Goal: Check status: Check status

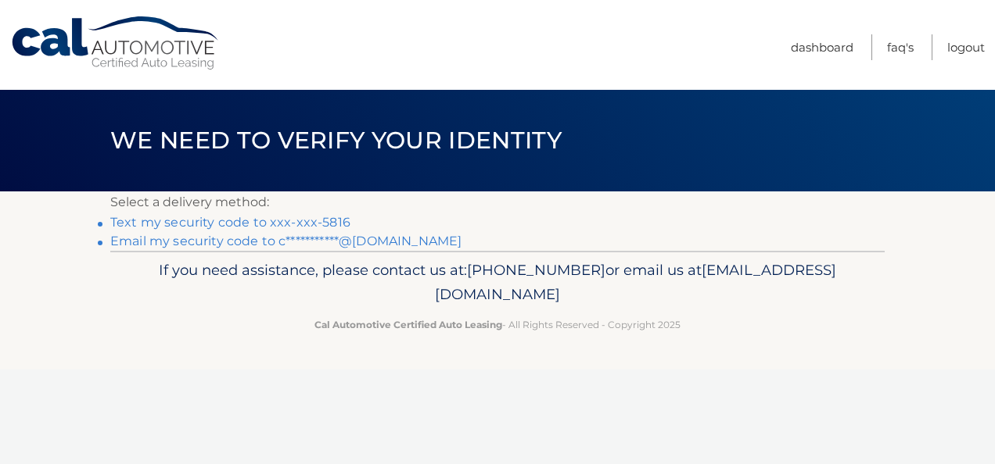
drag, startPoint x: 215, startPoint y: 245, endPoint x: 213, endPoint y: 232, distance: 12.7
click at [215, 245] on link "**********" at bounding box center [285, 241] width 351 height 15
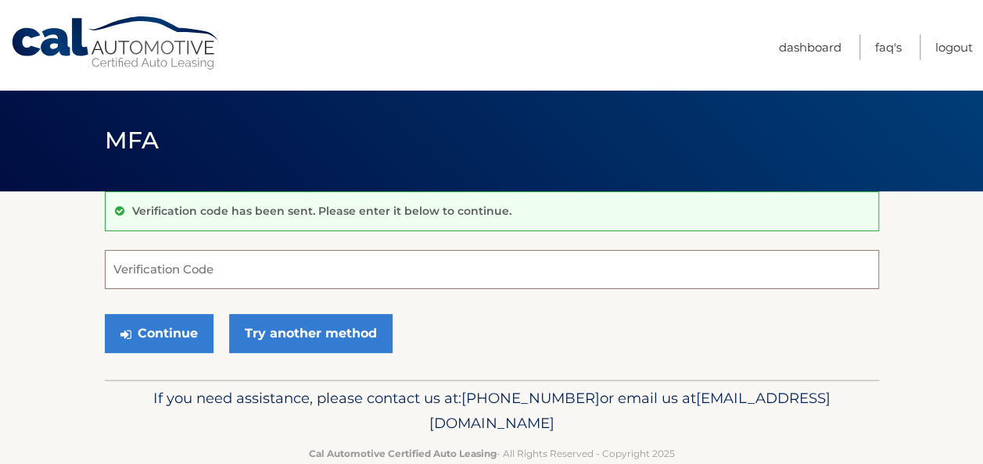
click at [278, 269] on input "Verification Code" at bounding box center [492, 269] width 774 height 39
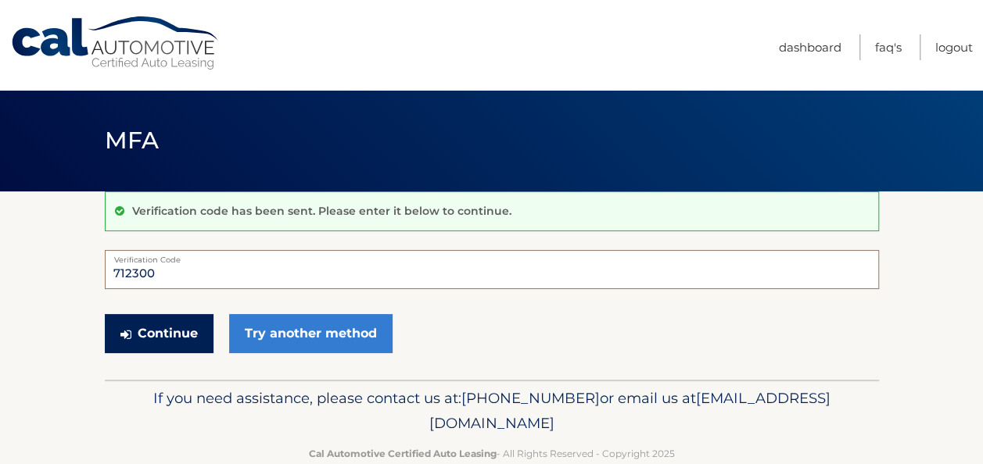
type input "712300"
click at [174, 345] on button "Continue" at bounding box center [159, 333] width 109 height 39
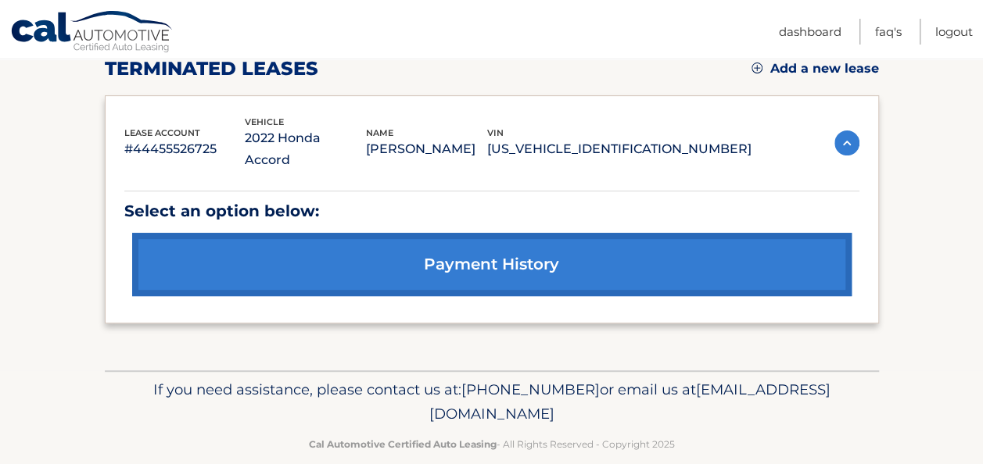
scroll to position [230, 0]
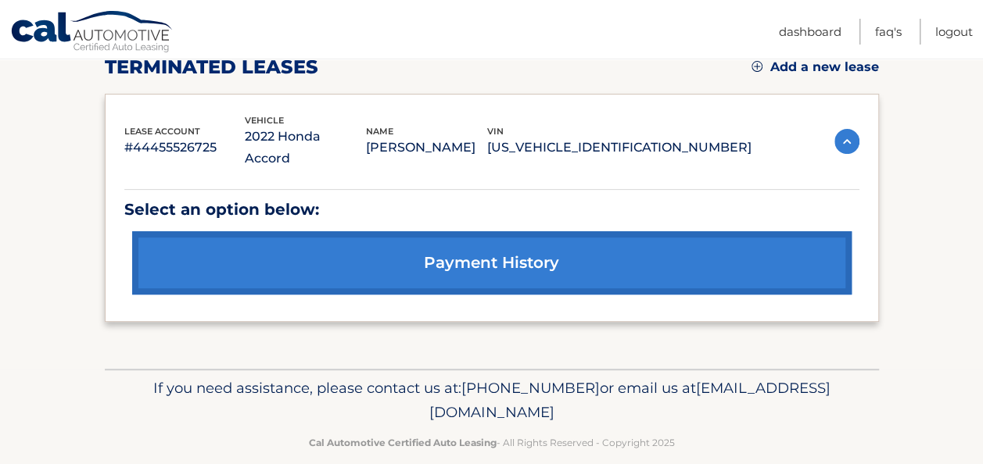
click at [541, 258] on link "payment history" at bounding box center [491, 262] width 719 height 63
